Goal: Task Accomplishment & Management: Manage account settings

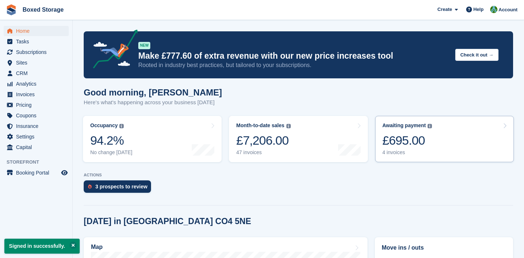
click at [389, 135] on div "£695.00" at bounding box center [408, 140] width 50 height 15
click at [300, 151] on link "Month-to-date sales The sum of all finalised invoices generated this month to d…" at bounding box center [298, 139] width 139 height 46
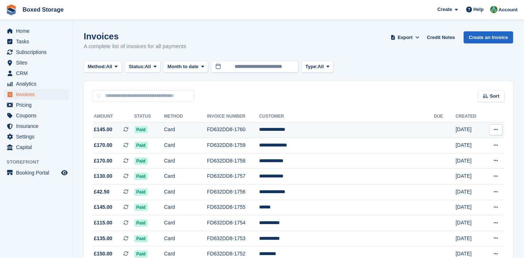
click at [390, 130] on td "**********" at bounding box center [346, 130] width 175 height 16
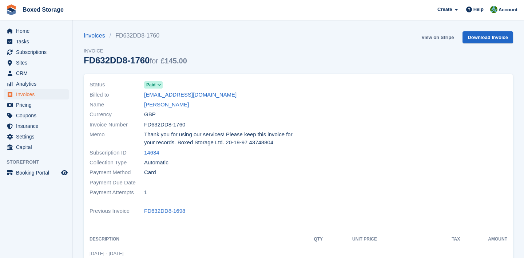
click at [431, 34] on link "View on Stripe" at bounding box center [438, 37] width 38 height 12
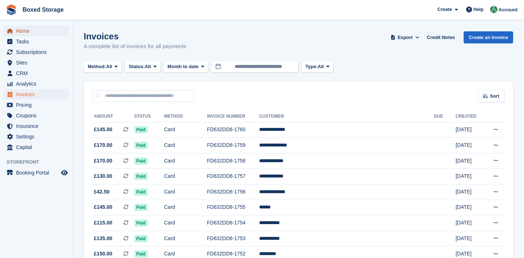
click at [59, 31] on span "Home" at bounding box center [38, 31] width 44 height 10
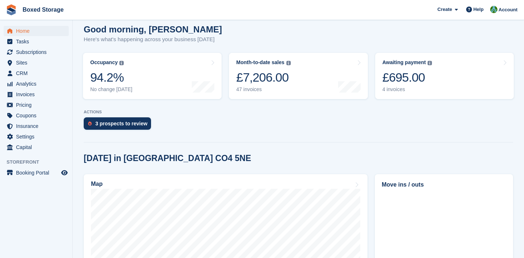
scroll to position [63, 0]
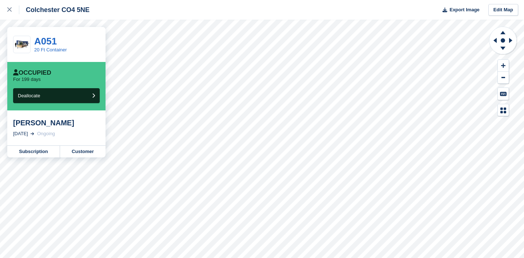
click at [41, 145] on div "Hayley Thompson 7 Mar, 2025 Ongoing" at bounding box center [56, 127] width 98 height 35
click at [39, 150] on link "Subscription" at bounding box center [33, 152] width 53 height 12
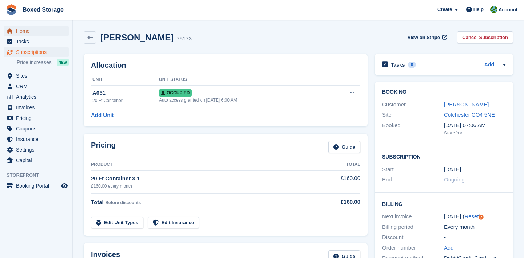
click at [19, 30] on span "Home" at bounding box center [38, 31] width 44 height 10
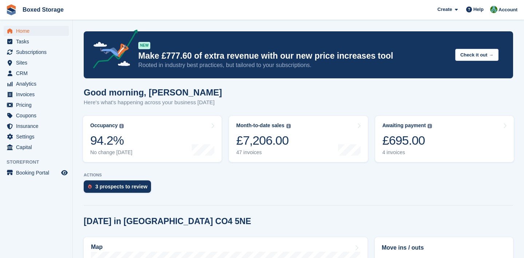
click at [401, 206] on section "NEW Make £777.60 of extra revenue with our new price increases tool Rooted in i…" at bounding box center [299, 254] width 452 height 509
click at [315, 196] on div "3 prospects to review" at bounding box center [299, 188] width 430 height 16
